Goal: Transaction & Acquisition: Purchase product/service

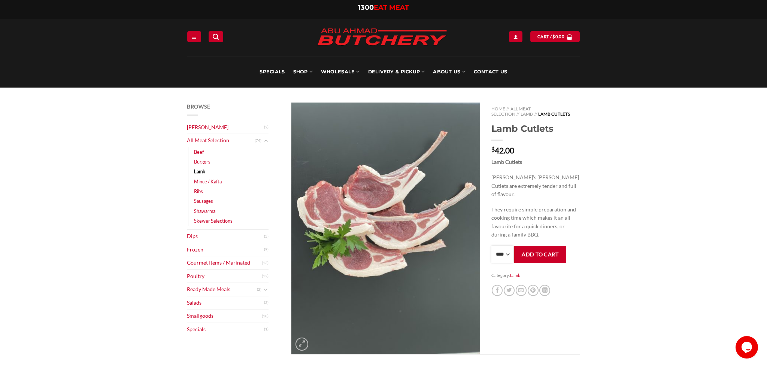
click at [491, 246] on select "**** * *** * *** * *** * *** * *** * *** * *** * *** * *** ** **** ** **** ** *…" at bounding box center [502, 254] width 22 height 17
select select "*"
click option "*" at bounding box center [0, 0] width 0 height 0
click at [536, 255] on button "Add to cart" at bounding box center [540, 254] width 52 height 17
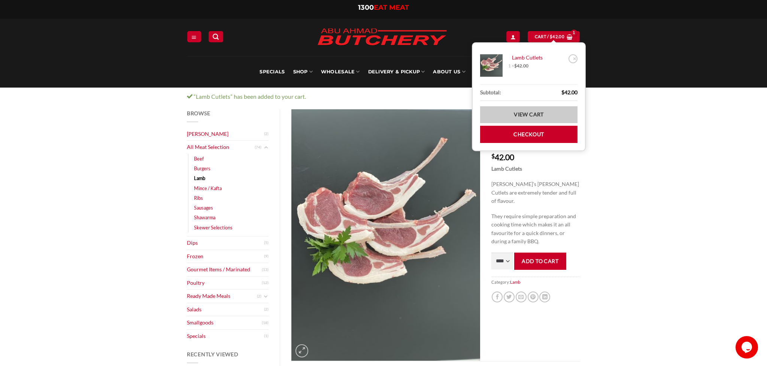
click at [532, 115] on link "View cart" at bounding box center [528, 114] width 97 height 17
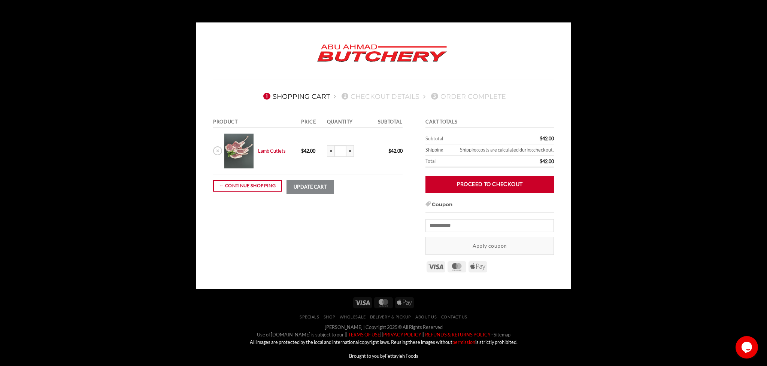
click at [616, 177] on body "1 Shopping Cart 2 Checkout details 3 Order Complete Product Price Quantity Subt…" at bounding box center [383, 203] width 767 height 363
click at [245, 187] on link "← Continue shopping" at bounding box center [247, 186] width 69 height 12
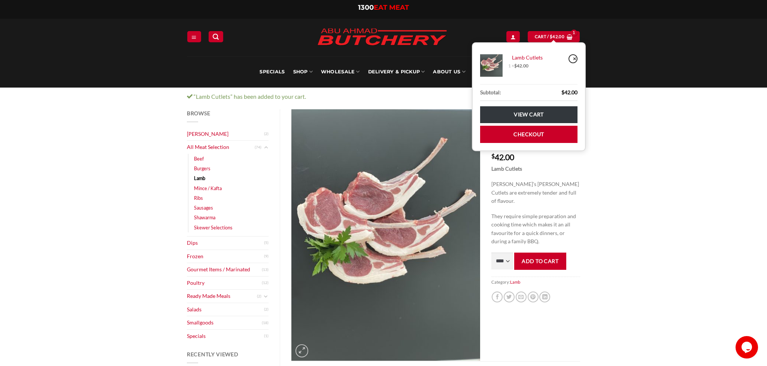
click at [573, 57] on link "×" at bounding box center [573, 58] width 9 height 9
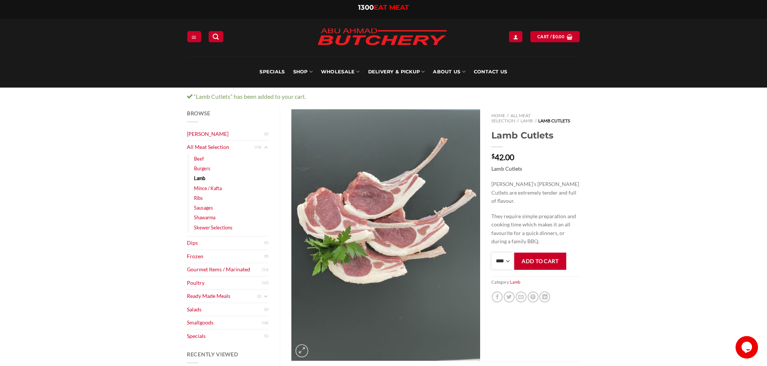
click at [491, 253] on select "**** * *** * *** * *** * *** * *** * *** * *** * *** * *** ** **** ** **** ** *…" at bounding box center [502, 261] width 22 height 17
select select "*"
click option "*" at bounding box center [0, 0] width 0 height 0
click at [543, 260] on button "Add to cart" at bounding box center [540, 261] width 52 height 17
